Goal: Entertainment & Leisure: Consume media (video, audio)

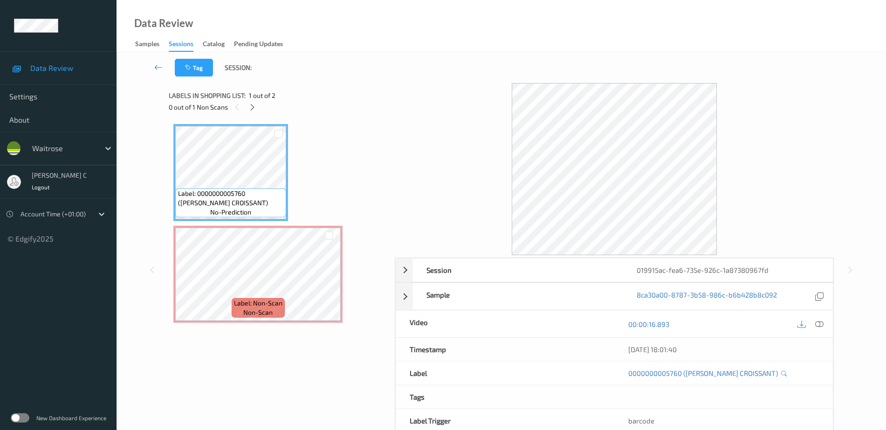
click at [814, 330] on div at bounding box center [810, 323] width 30 height 13
click at [824, 323] on div at bounding box center [819, 323] width 13 height 13
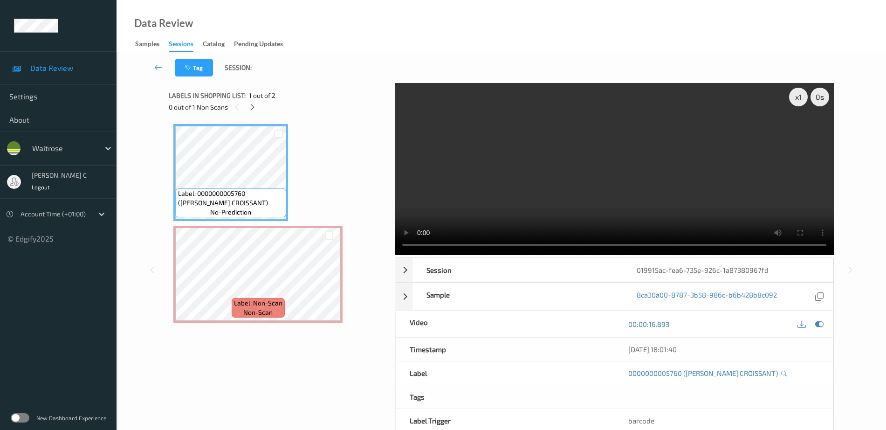
click at [808, 132] on video at bounding box center [614, 169] width 439 height 172
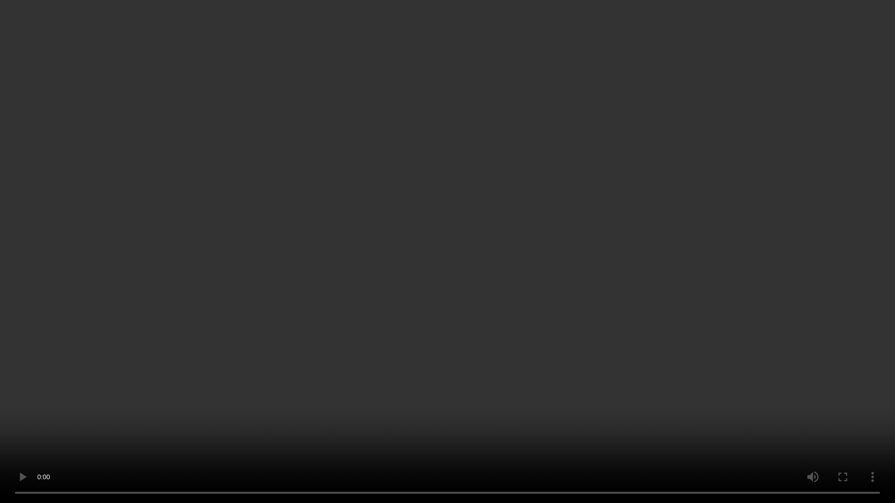
click at [808, 183] on video at bounding box center [447, 251] width 895 height 503
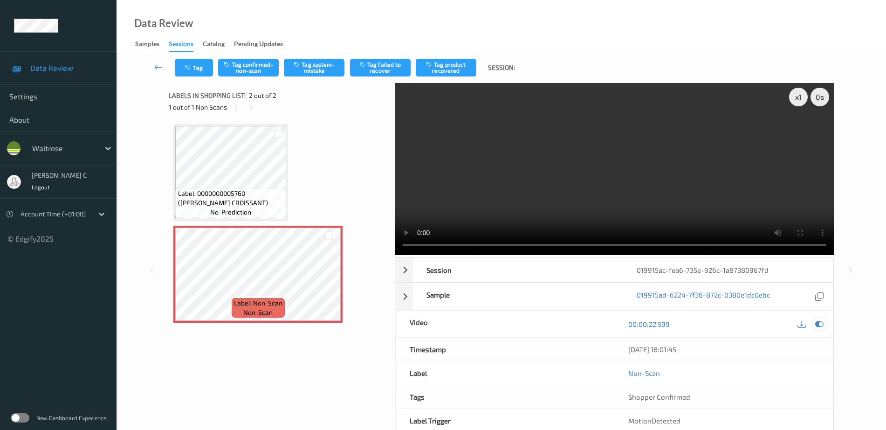
click at [820, 323] on icon at bounding box center [819, 324] width 8 height 8
